Goal: Transaction & Acquisition: Book appointment/travel/reservation

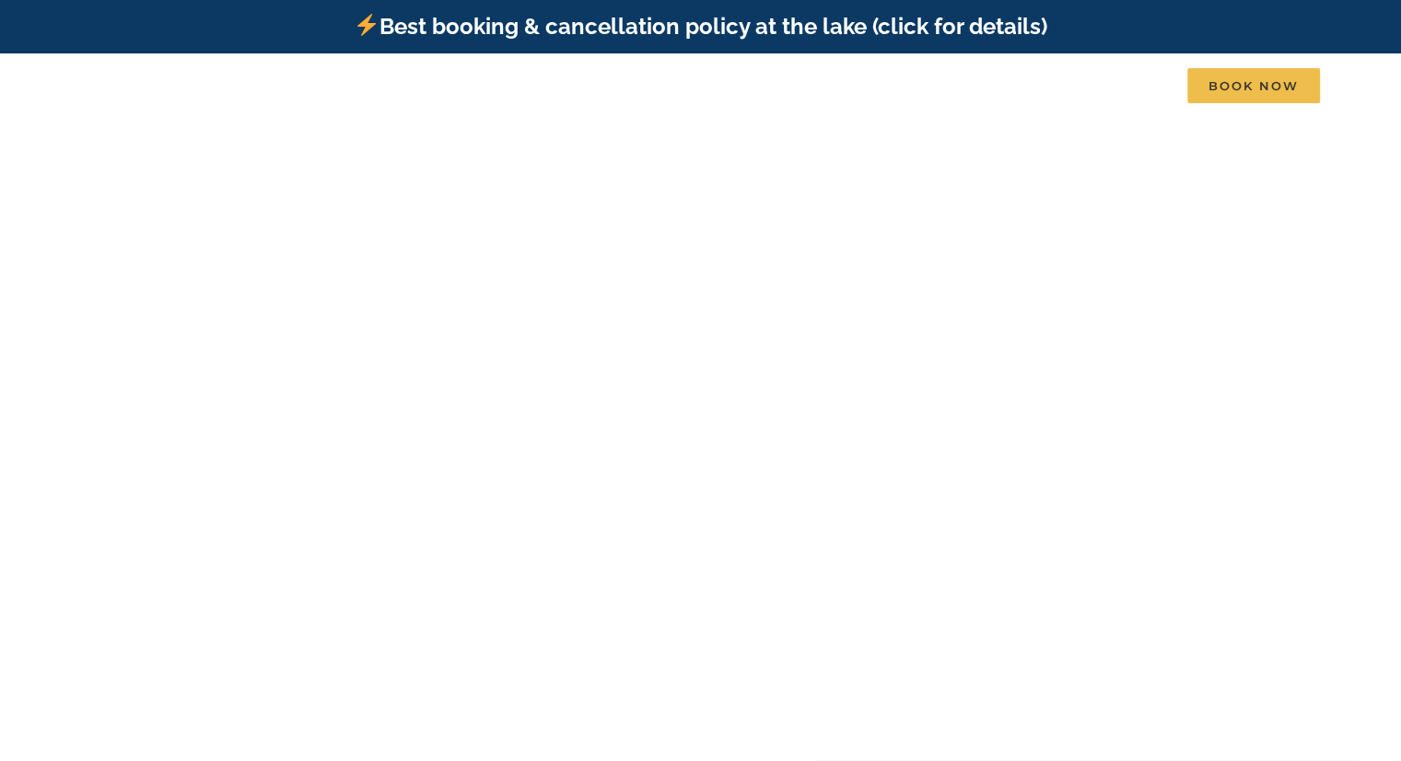
click at [834, 27] on link "Best booking & cancellation policy at the lake (click for details)" at bounding box center [700, 26] width 693 height 27
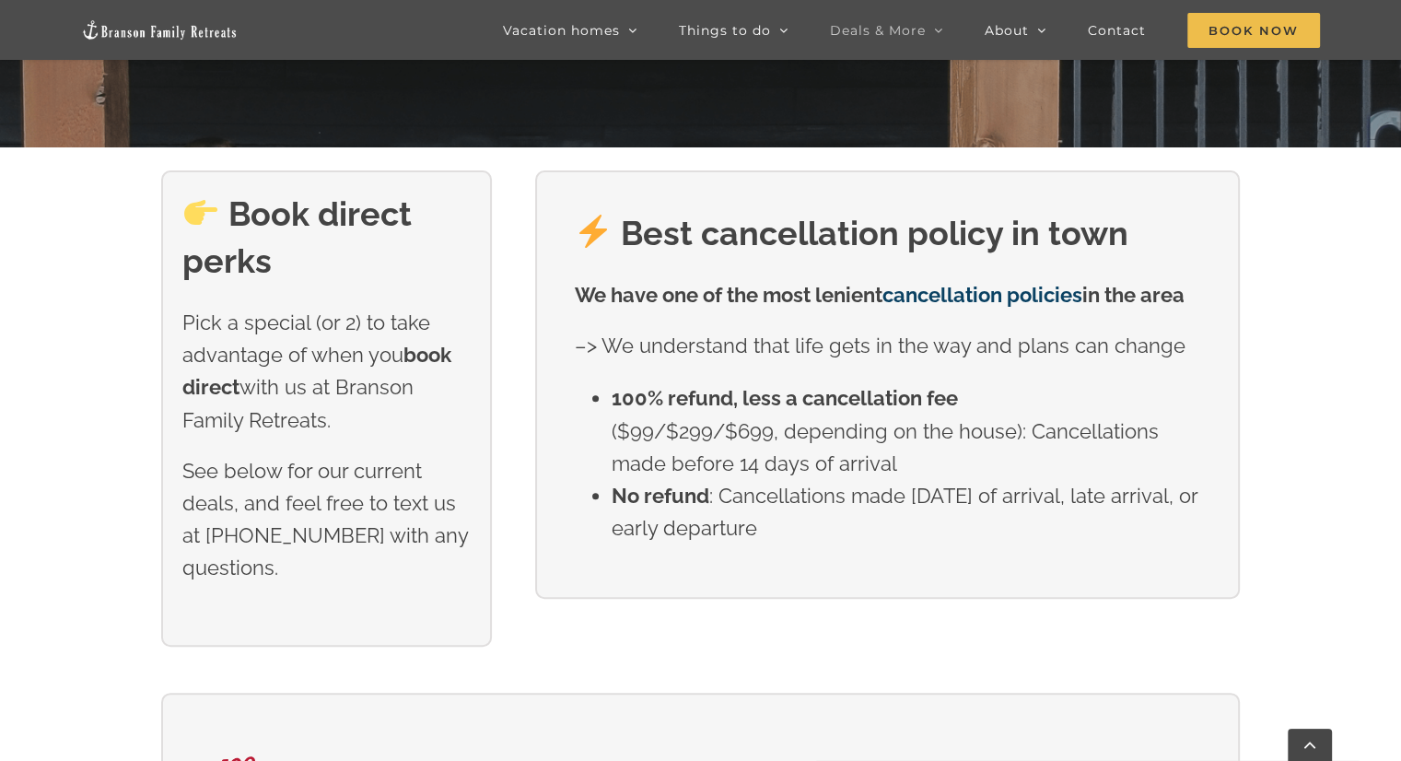
scroll to position [645, 0]
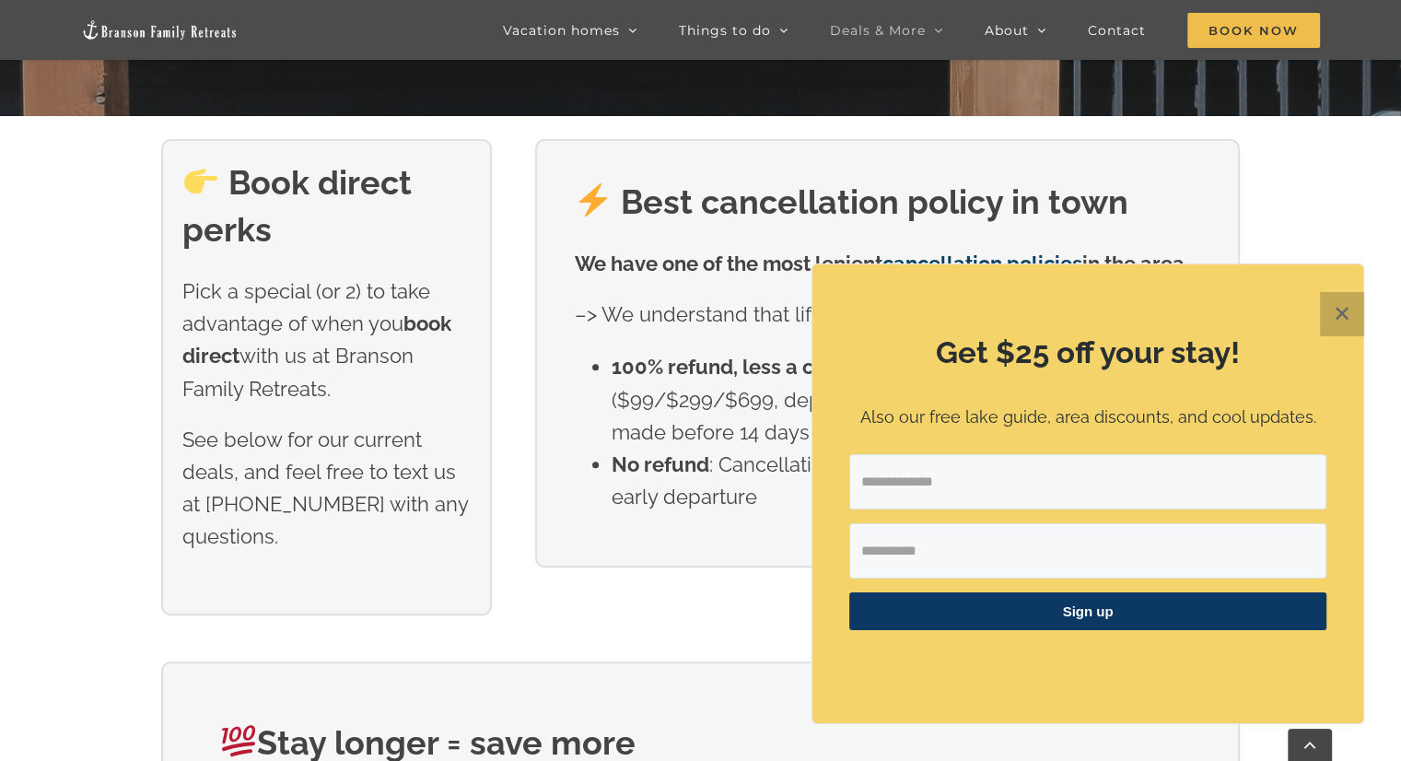
click at [1349, 322] on button "✕" at bounding box center [1342, 314] width 44 height 44
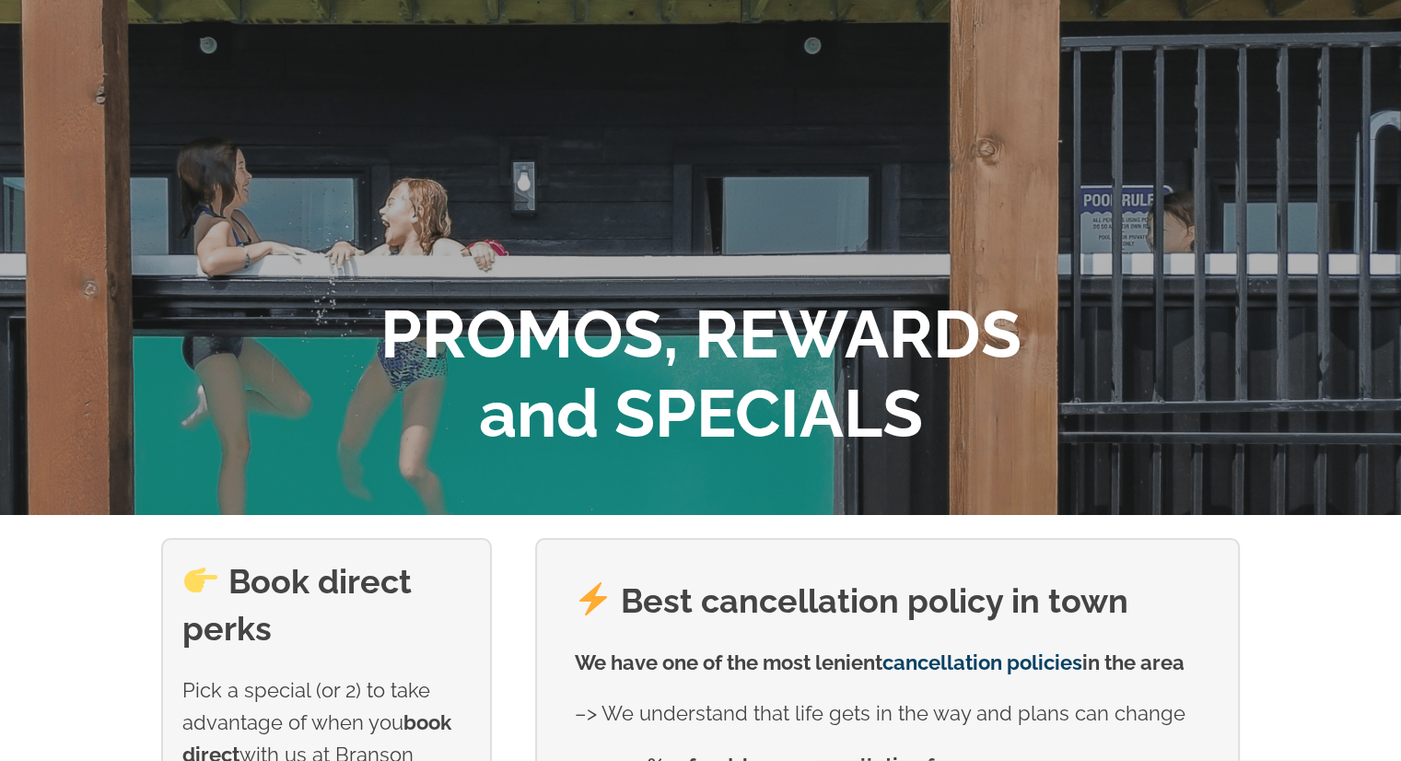
scroll to position [0, 0]
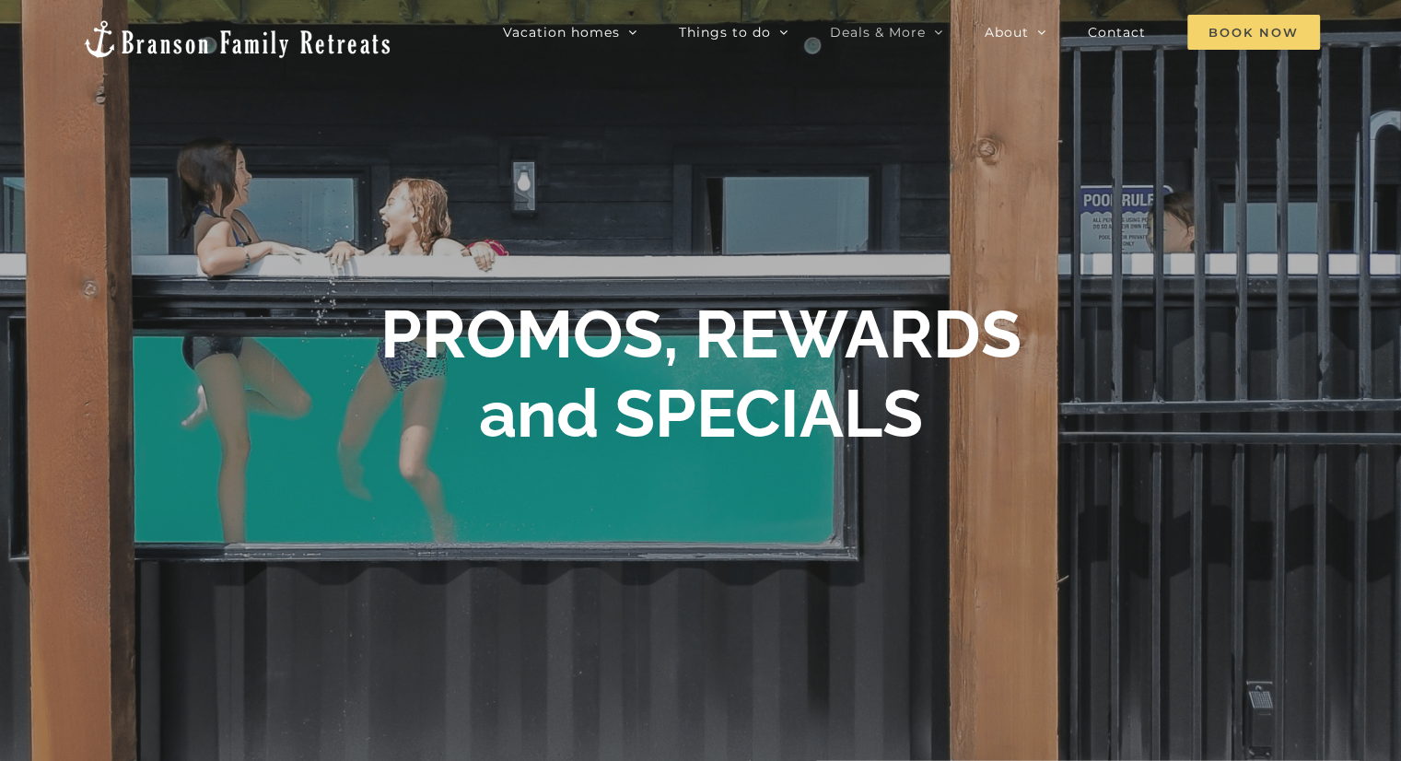
click at [1261, 30] on span "Book Now" at bounding box center [1254, 32] width 133 height 35
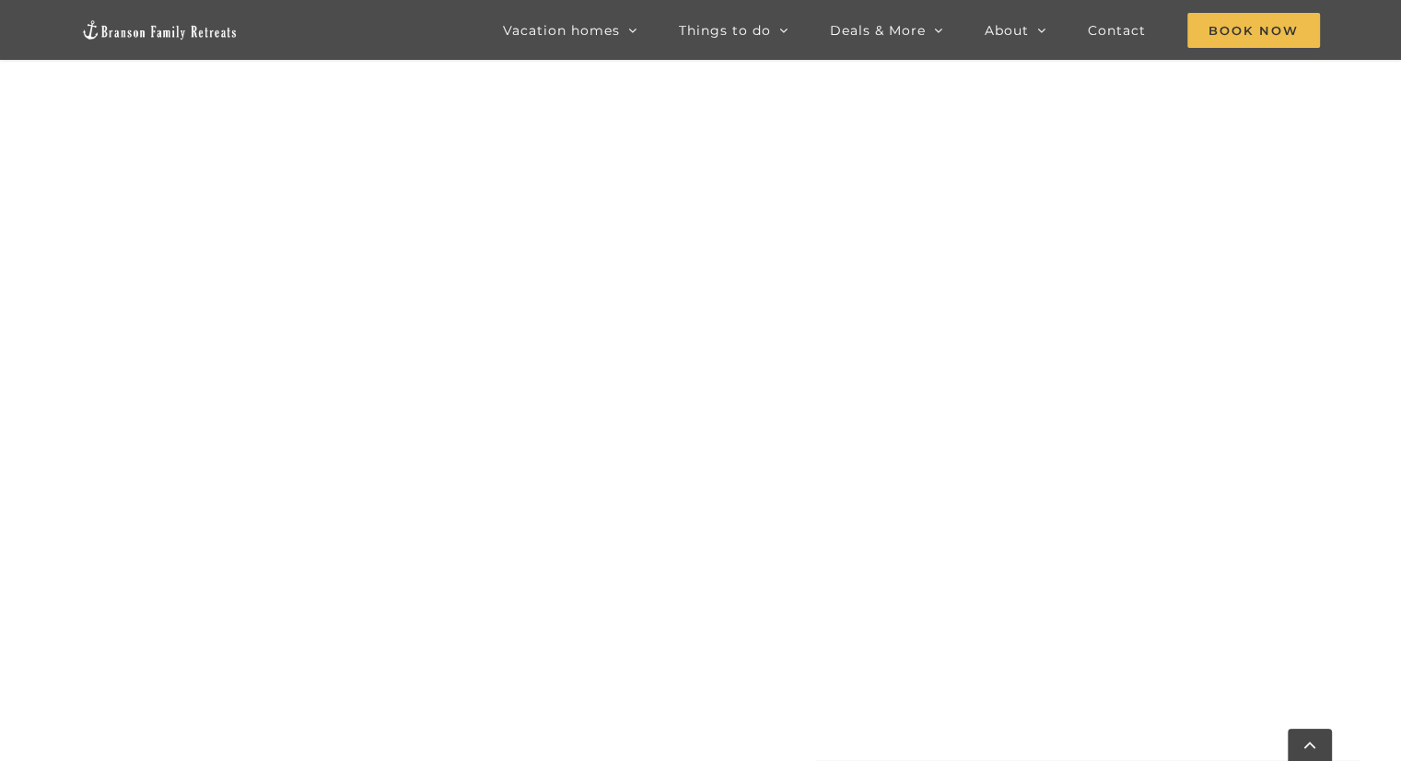
scroll to position [1314, 0]
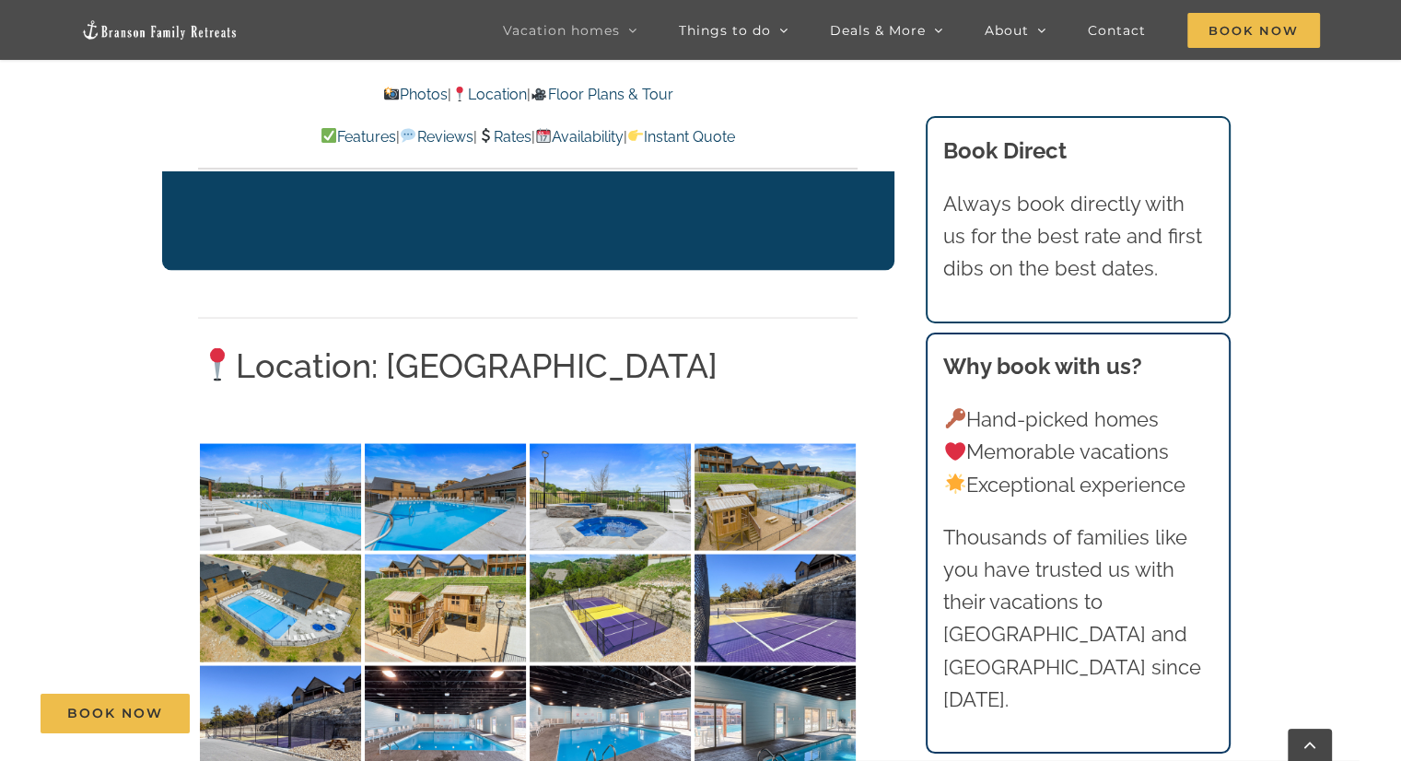
scroll to position [3501, 0]
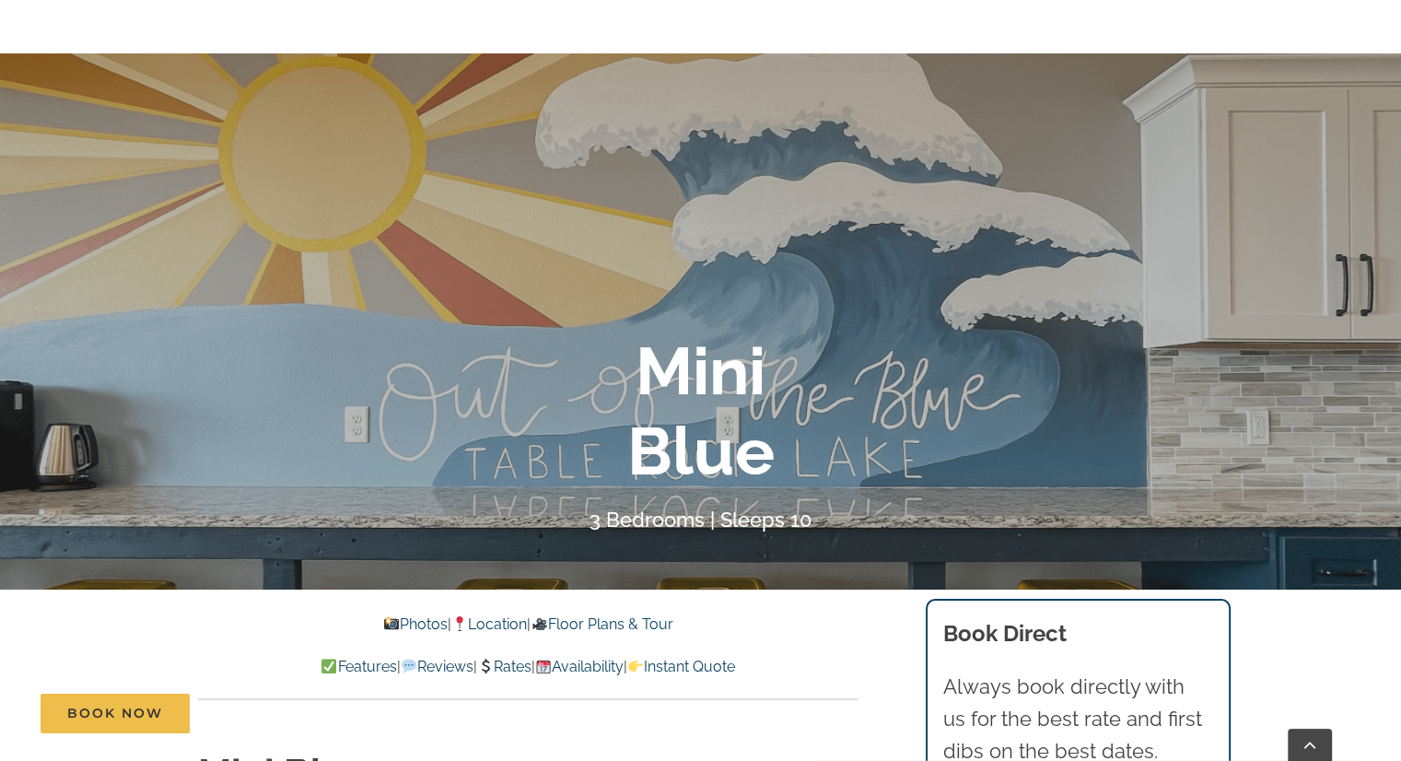
scroll to position [276, 0]
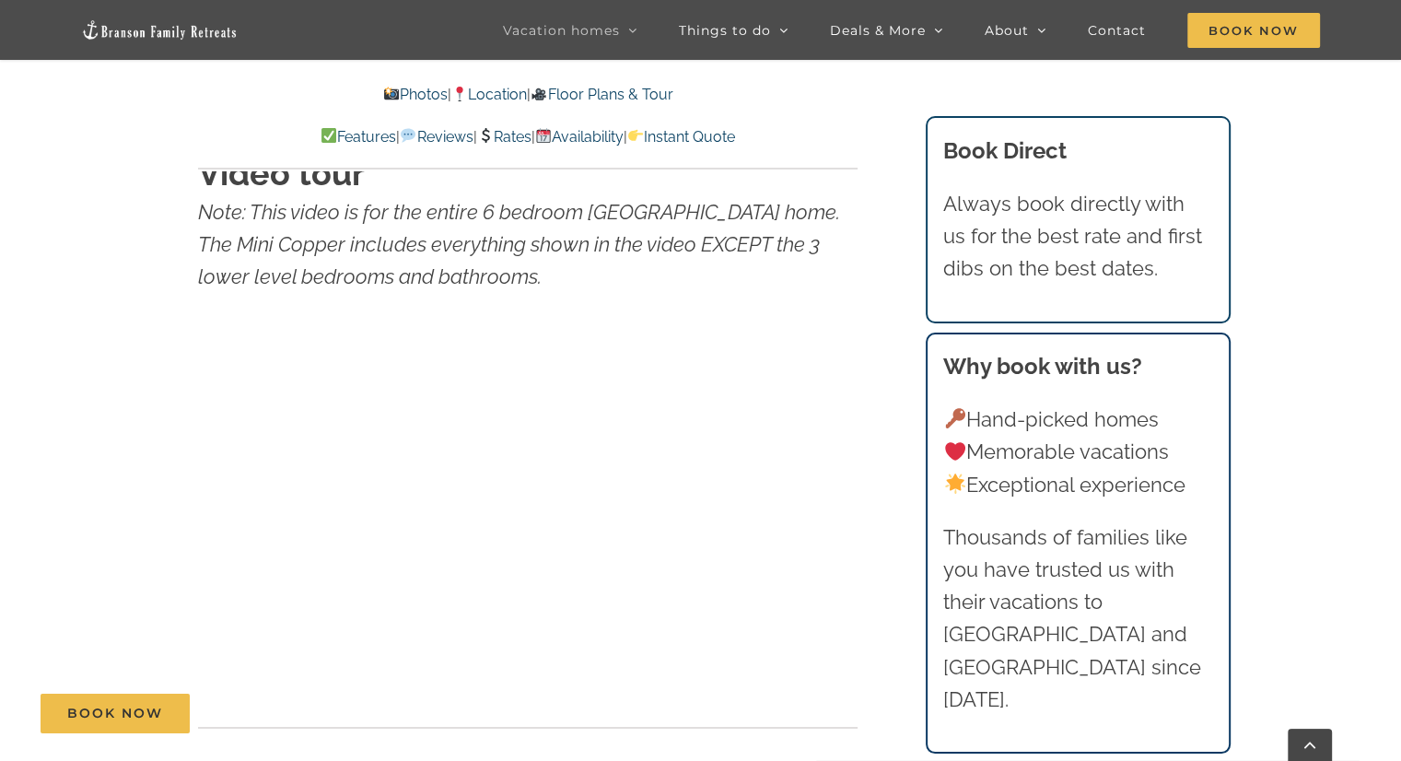
scroll to position [5344, 0]
